Goal: Task Accomplishment & Management: Complete application form

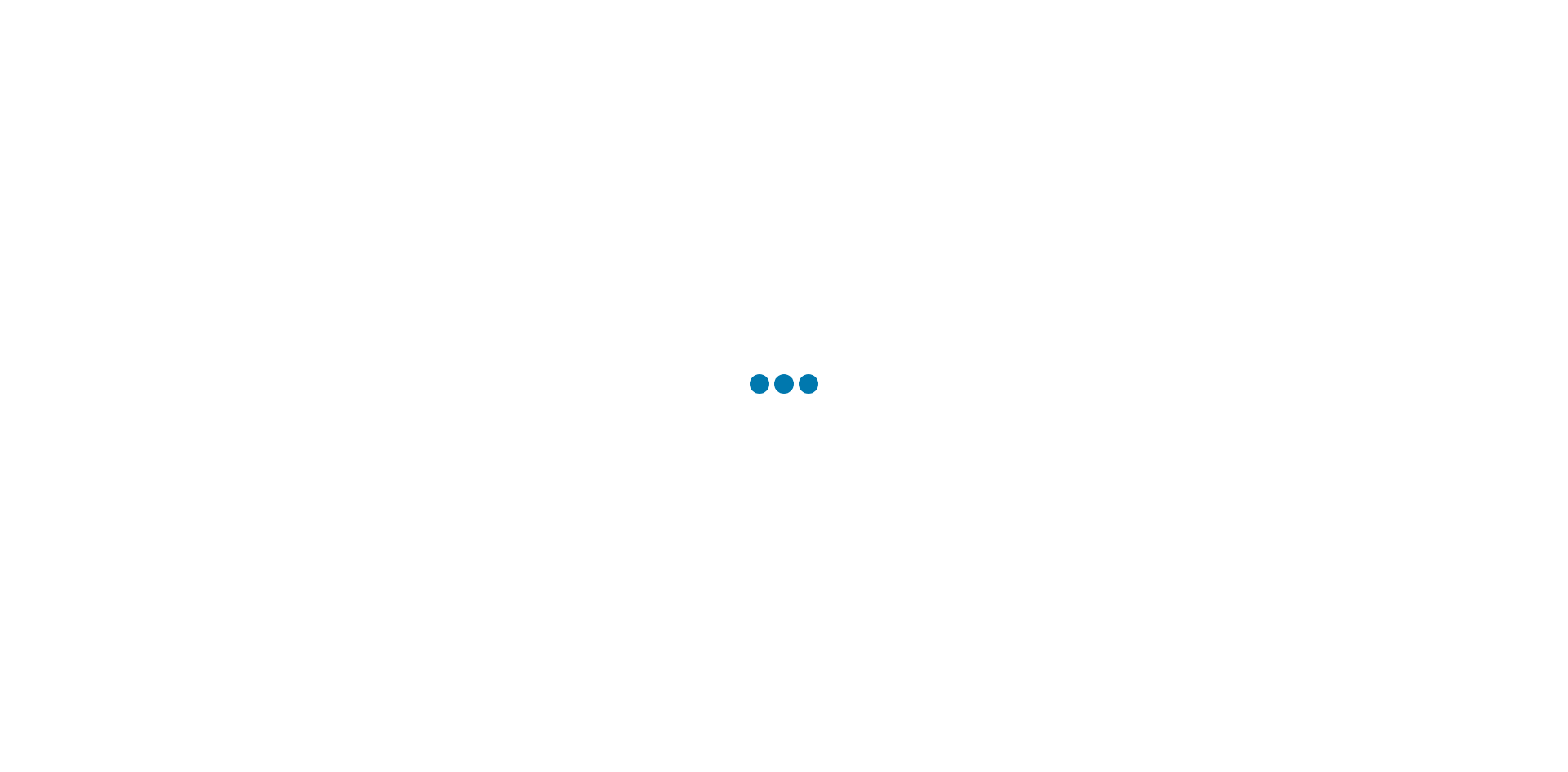
click at [725, 422] on div at bounding box center [784, 386] width 1568 height 772
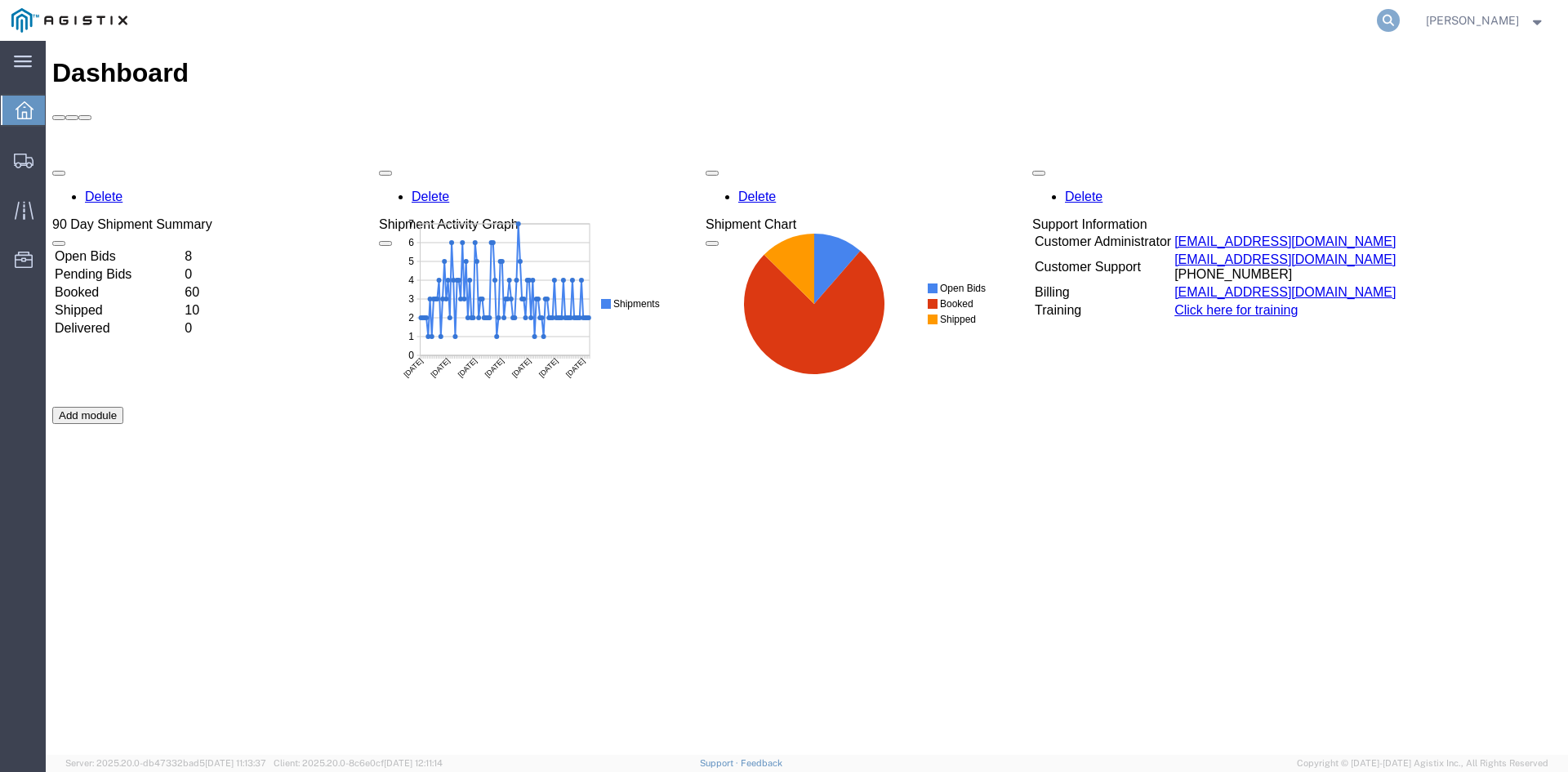
click at [1400, 19] on icon at bounding box center [1389, 20] width 23 height 23
click at [1249, 22] on input "search" at bounding box center [1129, 20] width 496 height 39
paste input "57043837"
type input "57043837"
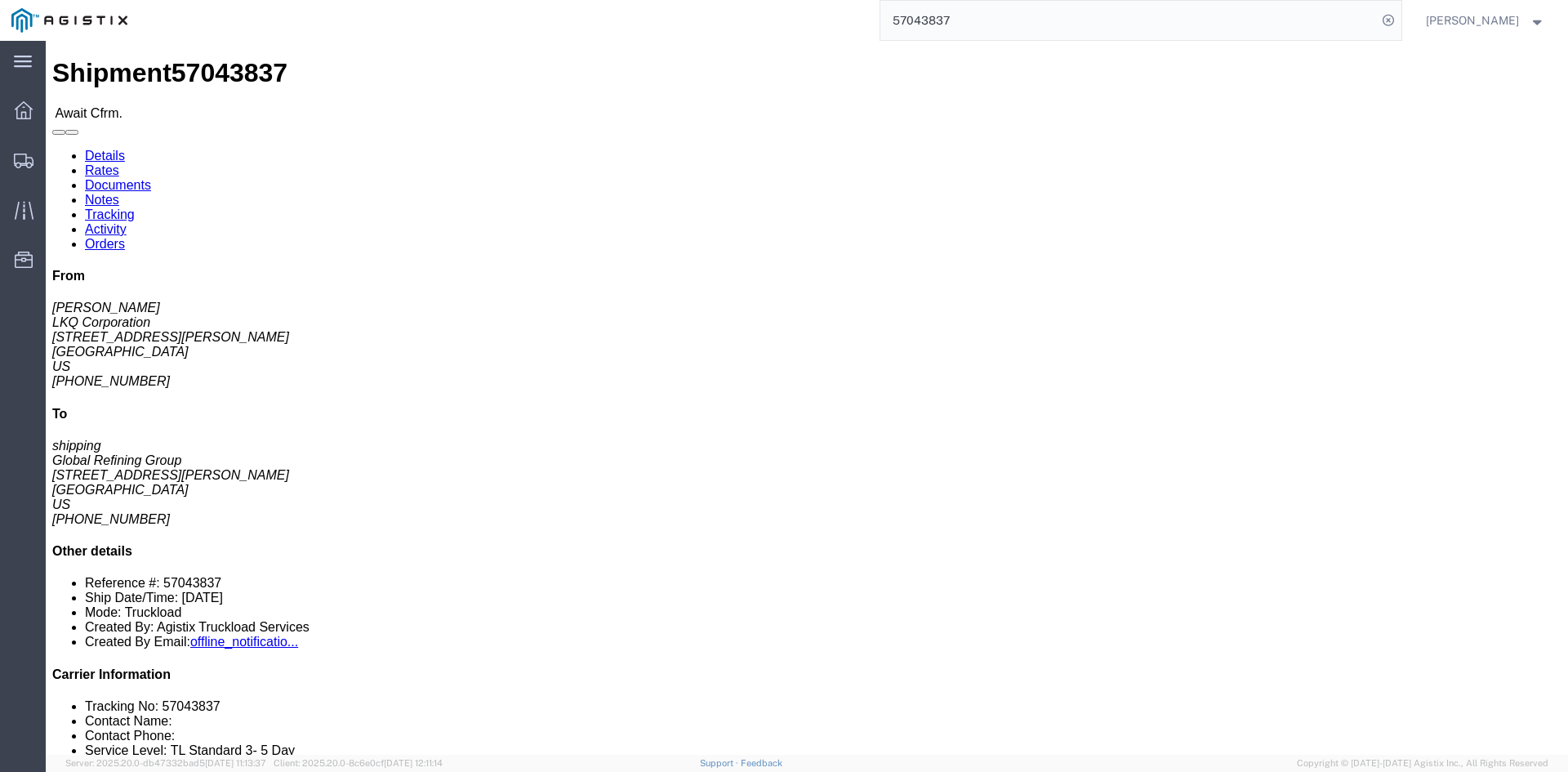
click button "button"
click link "Confirm"
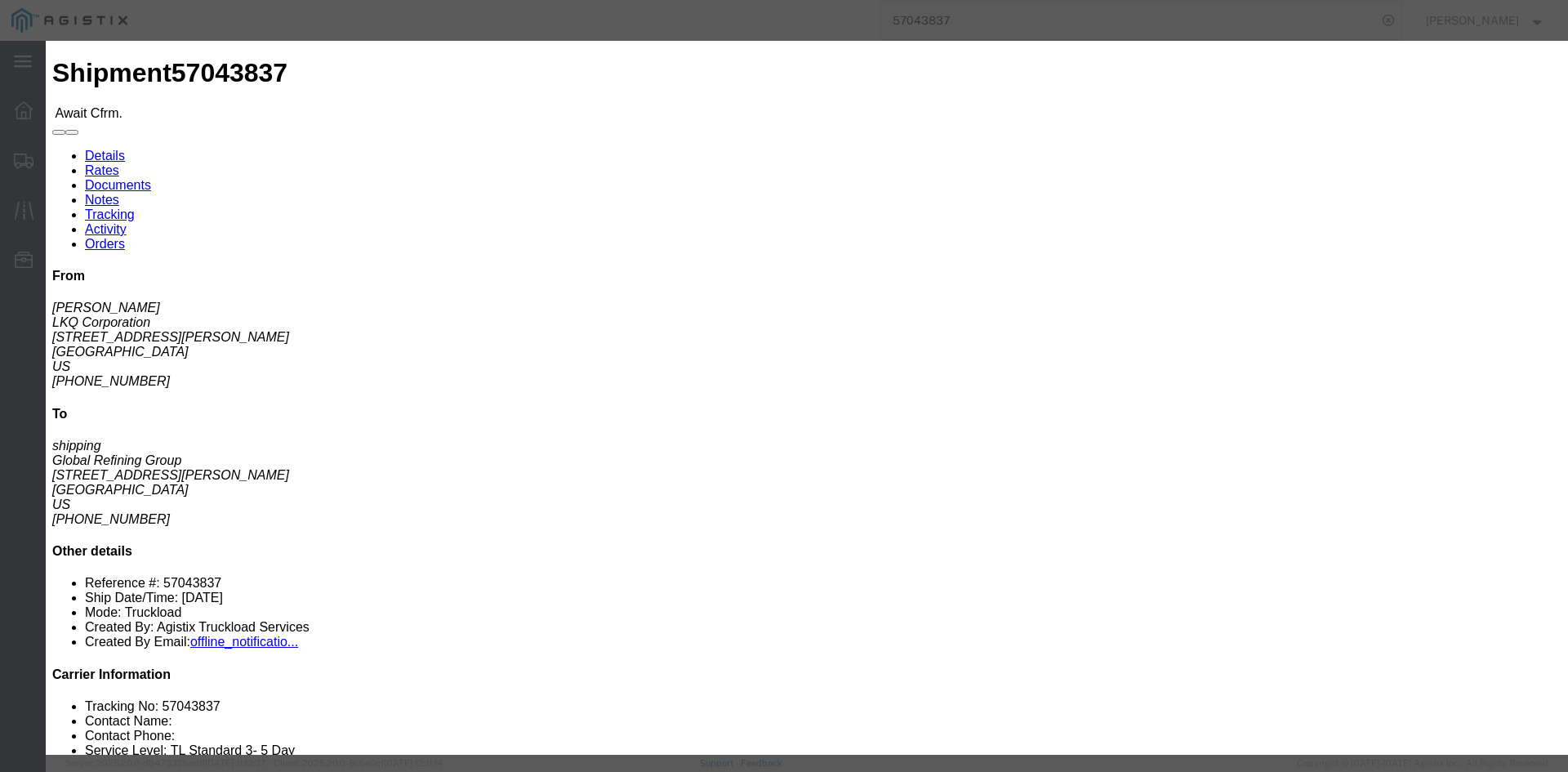
click input "checkbox"
checkbox input "true"
type input "Matt Sweet"
type input "630-877-0071"
click input "text"
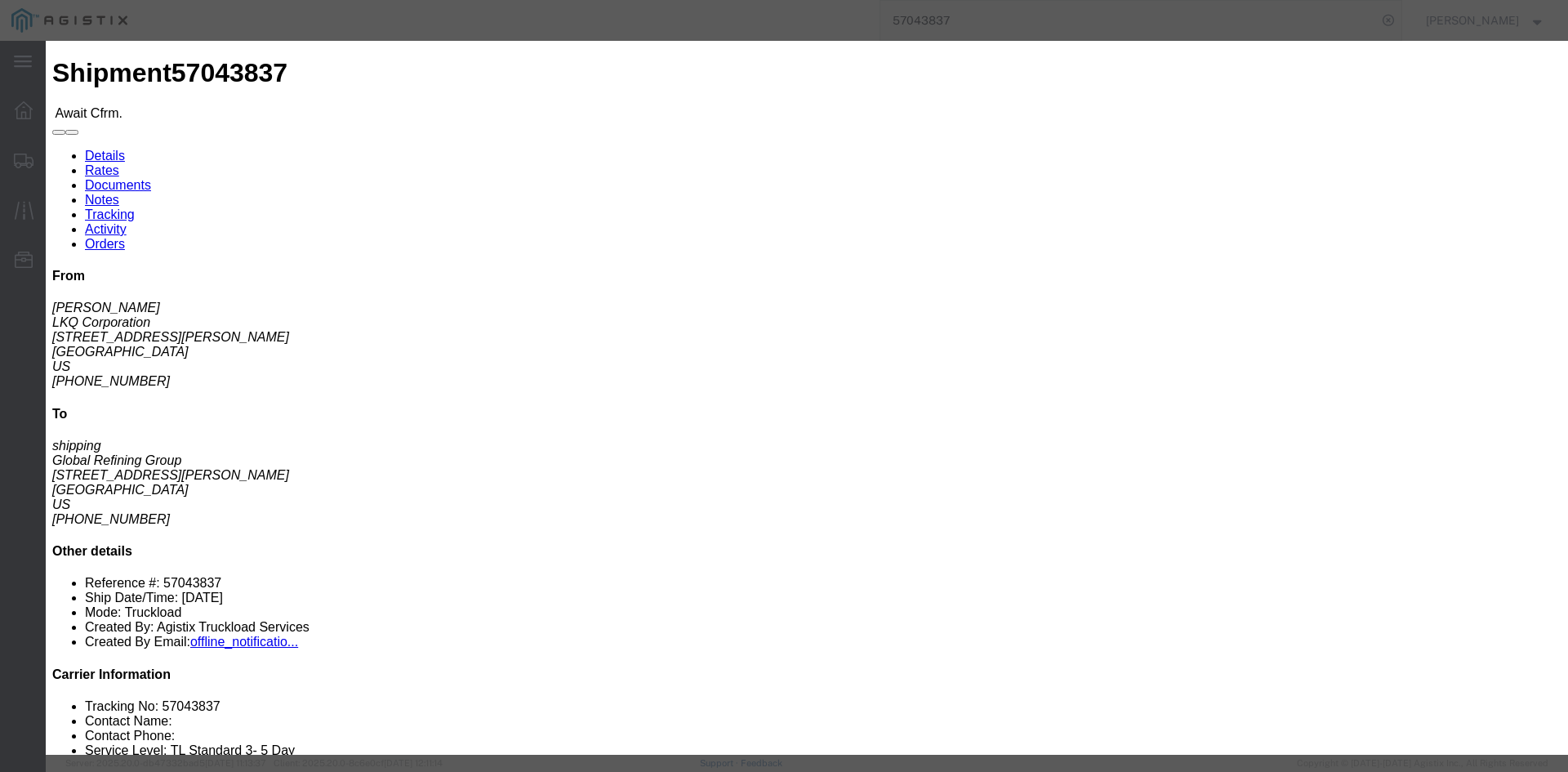
type input "57043837"
click div "Confirmation Details Use my profile Bill of Lading Number 57043837 Person Monit…"
click button "Submit"
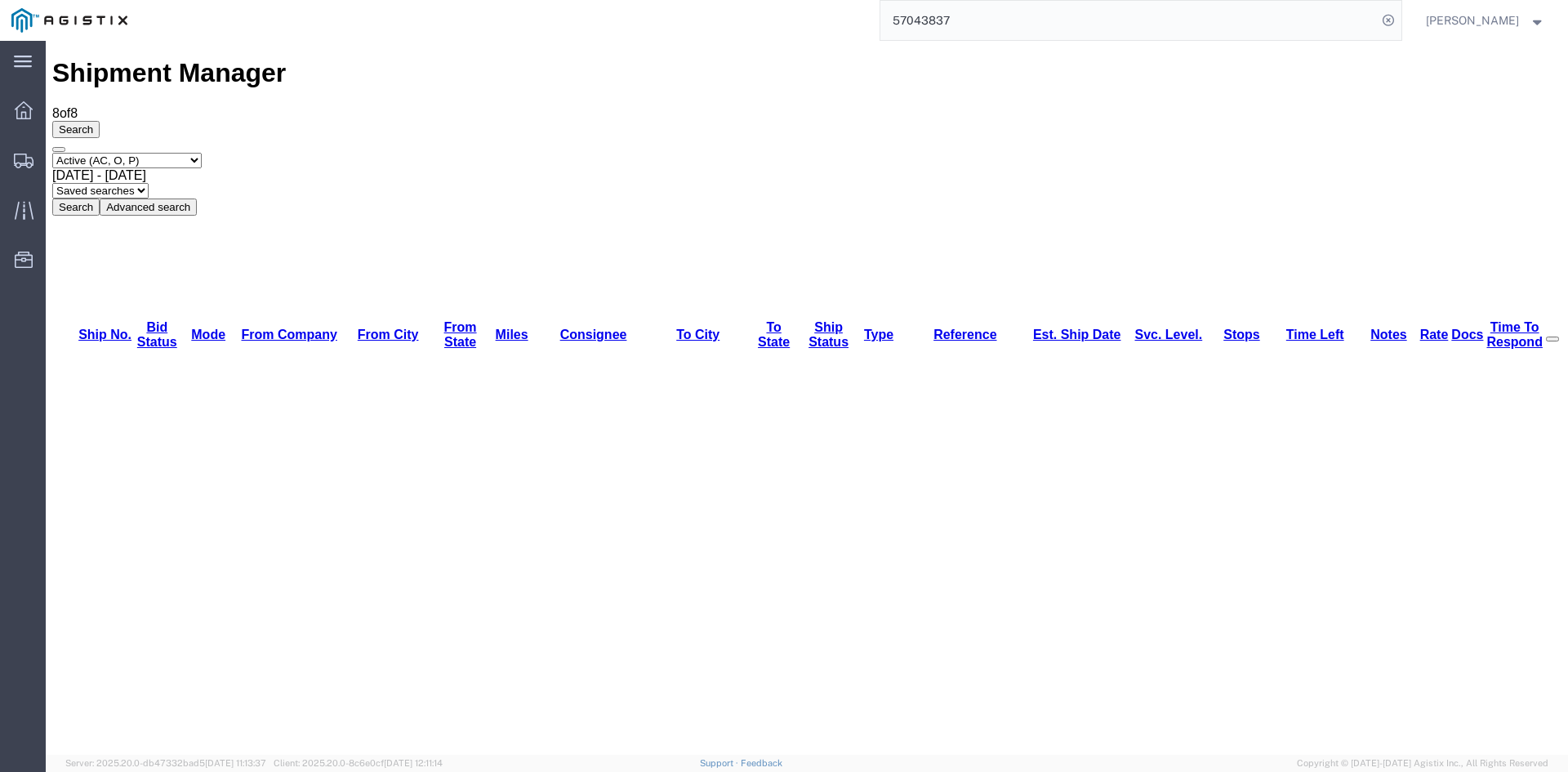
click at [1009, 10] on input "57043837" at bounding box center [1129, 20] width 496 height 39
click at [1000, 21] on input "57043837" at bounding box center [1129, 20] width 496 height 39
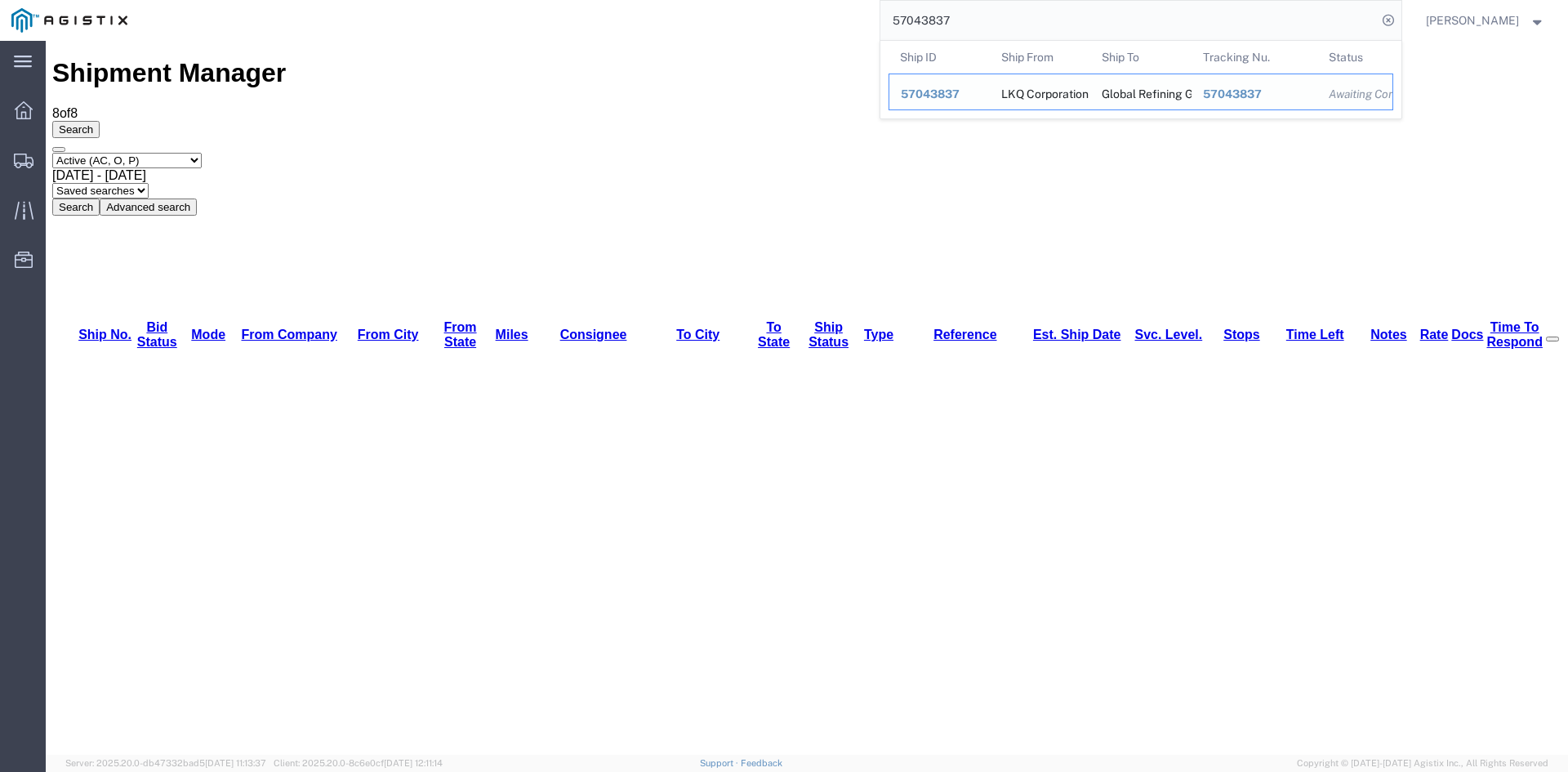
click at [954, 93] on span "57043837" at bounding box center [931, 94] width 59 height 13
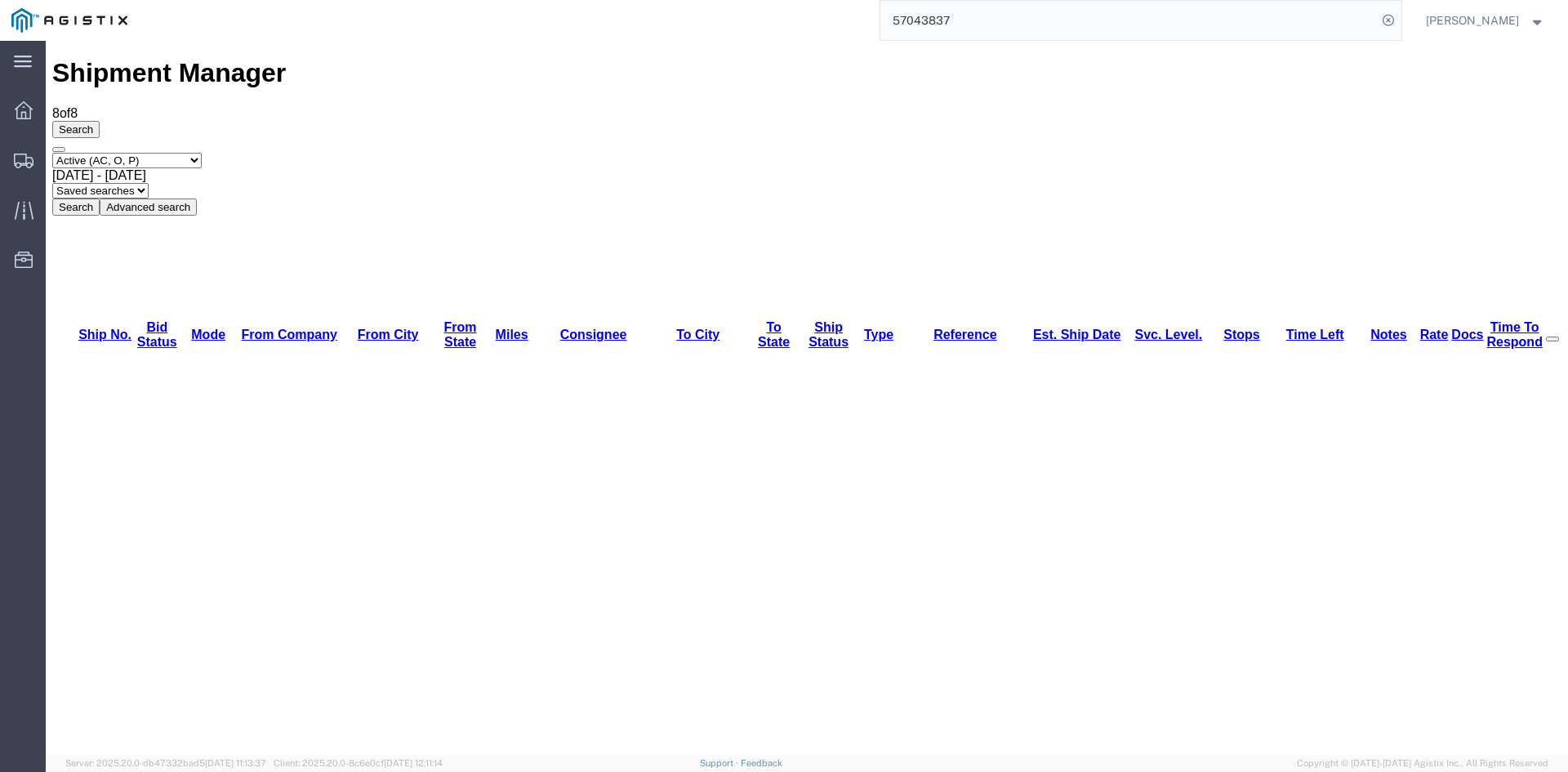
click at [1009, 19] on input "57043837" at bounding box center [1129, 20] width 496 height 39
click at [1012, 24] on input "57043837" at bounding box center [1129, 20] width 496 height 39
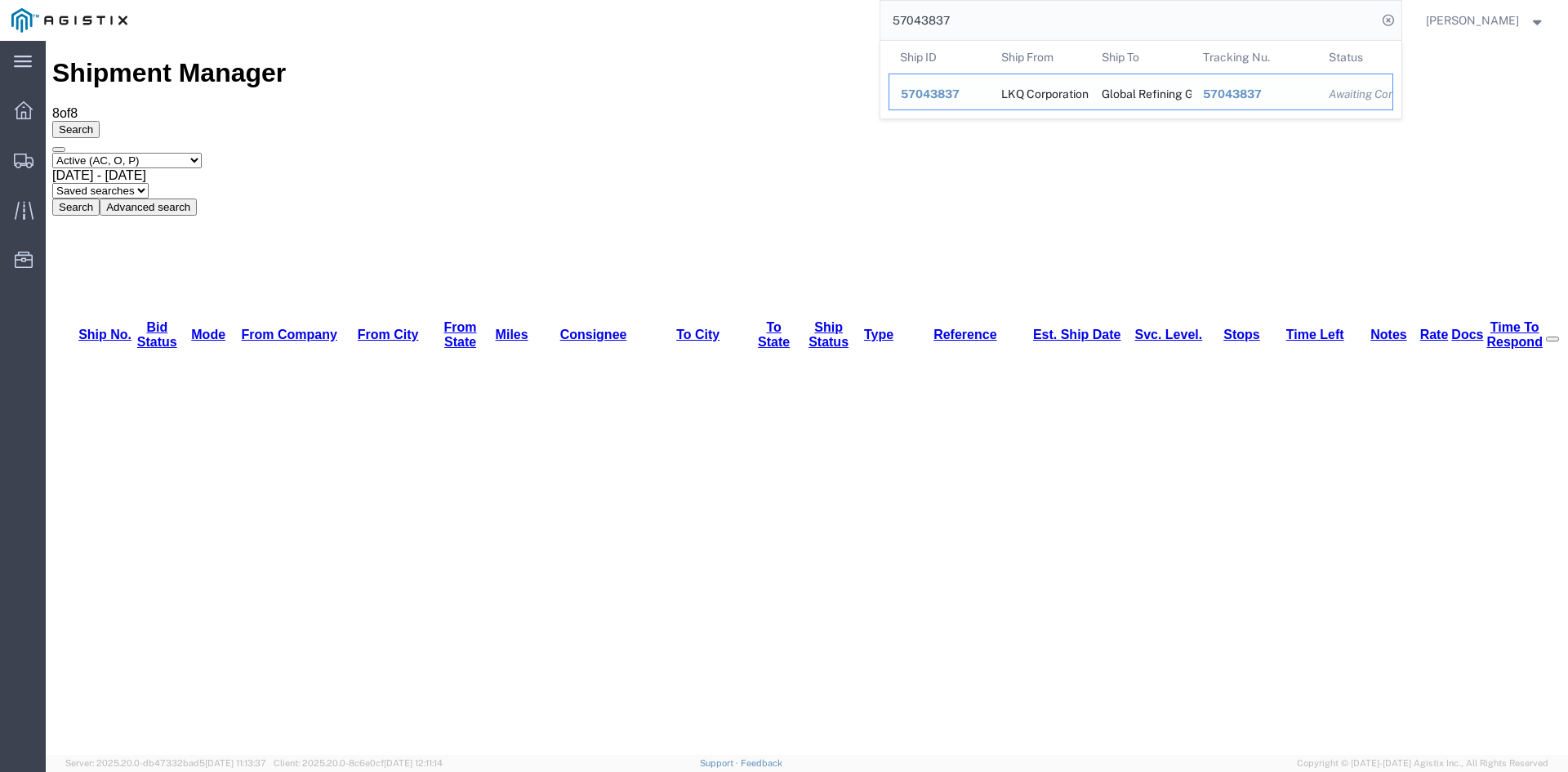
click at [1251, 89] on span "57043837" at bounding box center [1232, 94] width 59 height 13
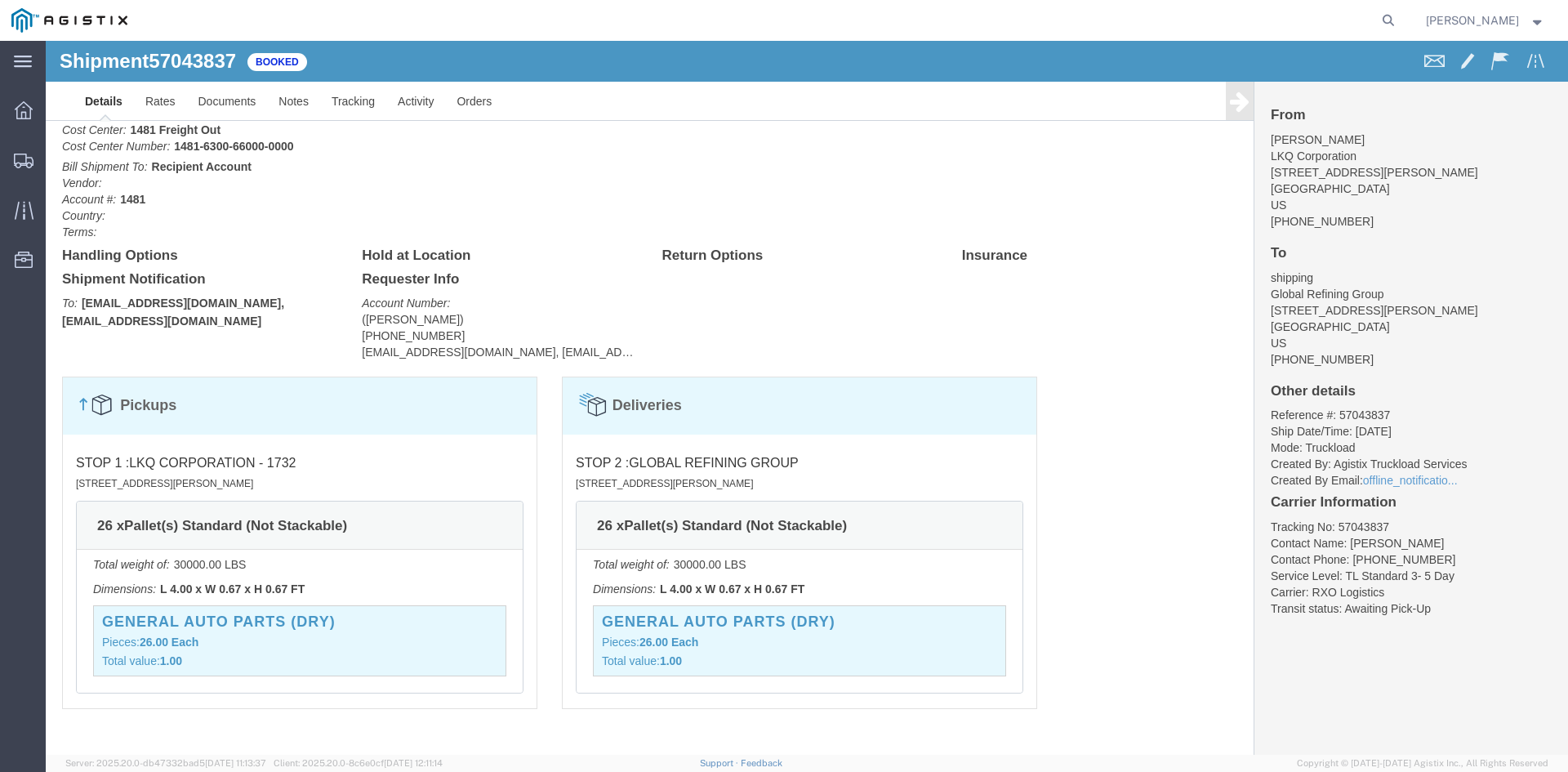
scroll to position [670, 0]
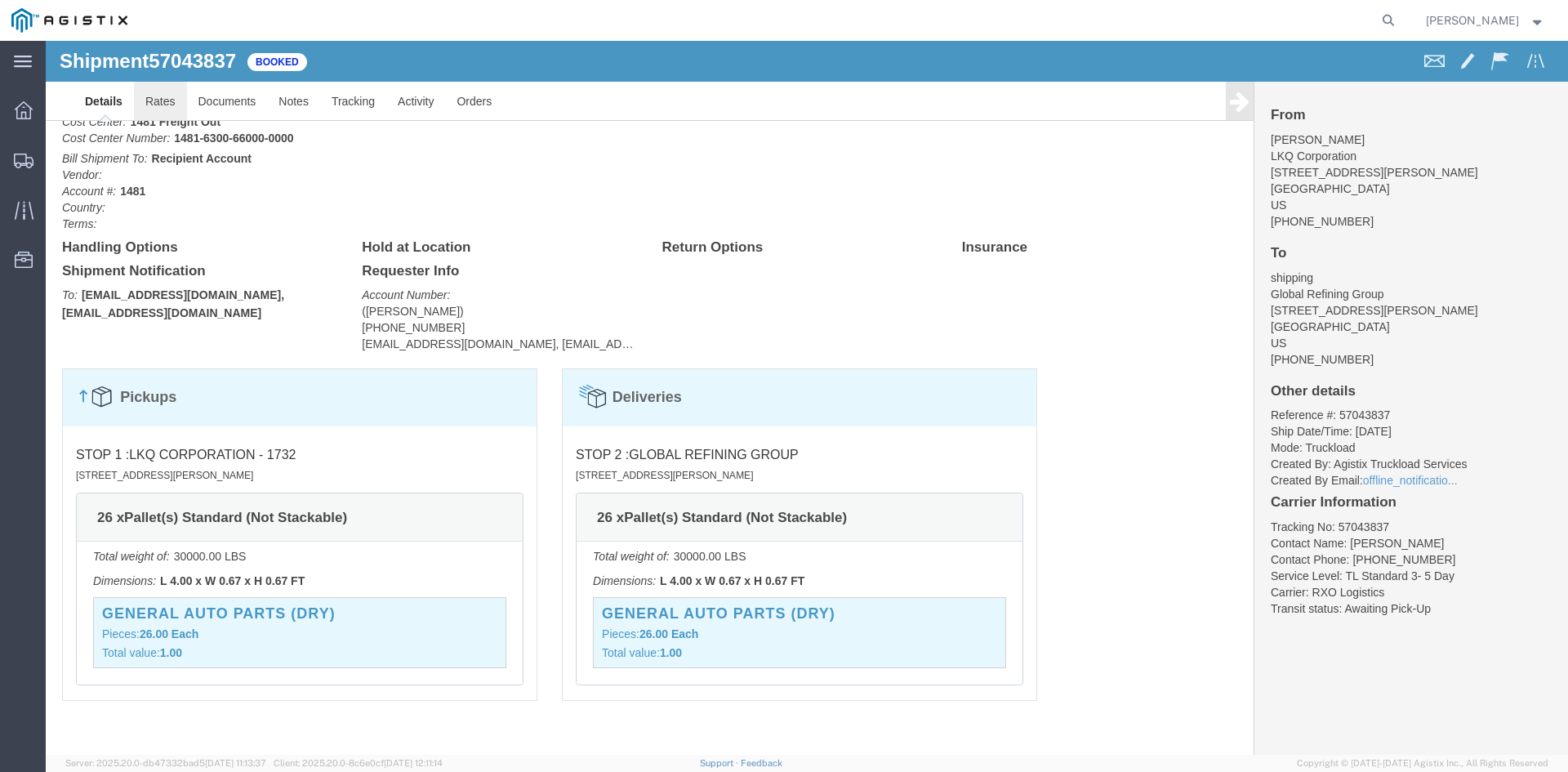
click link "Rates"
